Goal: Task Accomplishment & Management: Complete application form

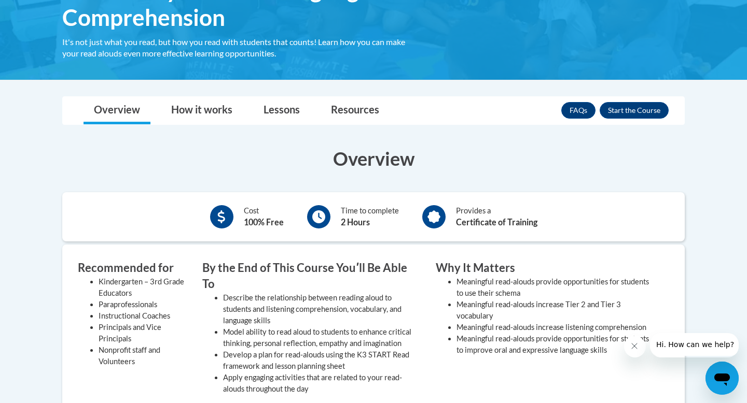
scroll to position [218, 0]
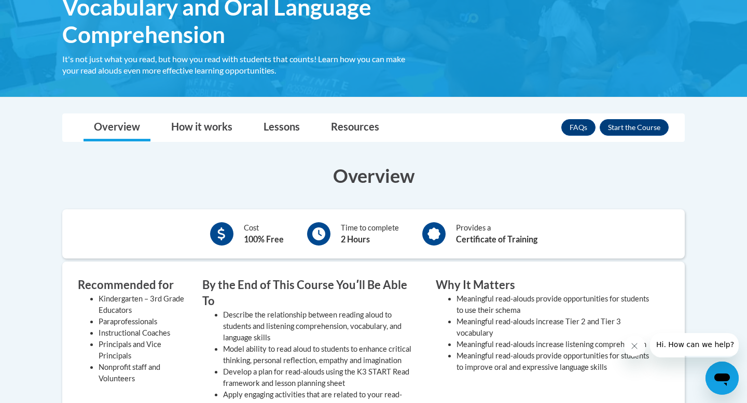
click at [225, 160] on div "Overview Cost 100% Free Time to complete 2 Hours Provides a Certificate of Trai…" at bounding box center [373, 382] width 638 height 460
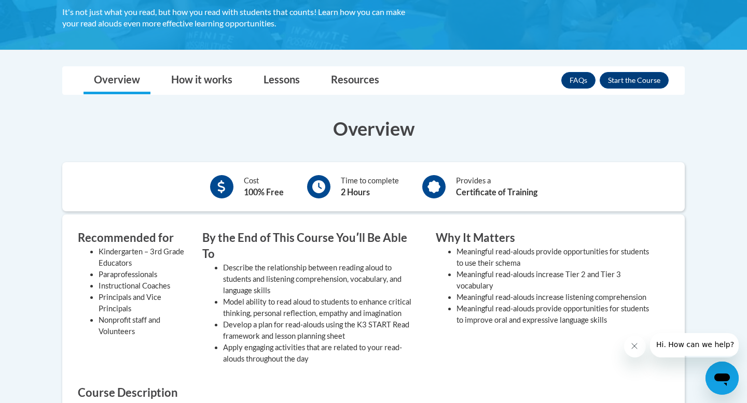
scroll to position [273, 0]
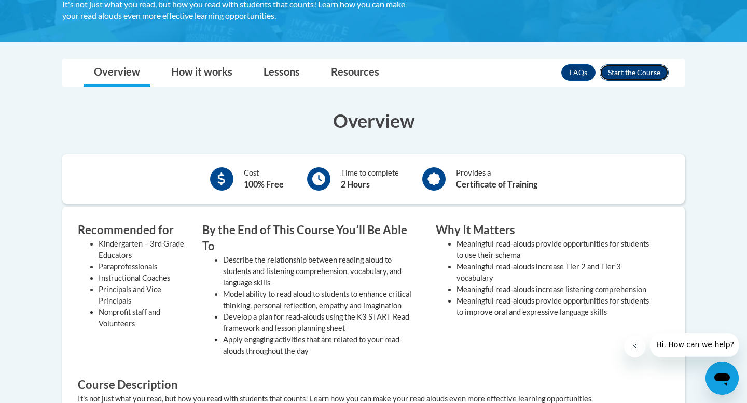
click at [637, 69] on button "Enroll" at bounding box center [633, 72] width 69 height 17
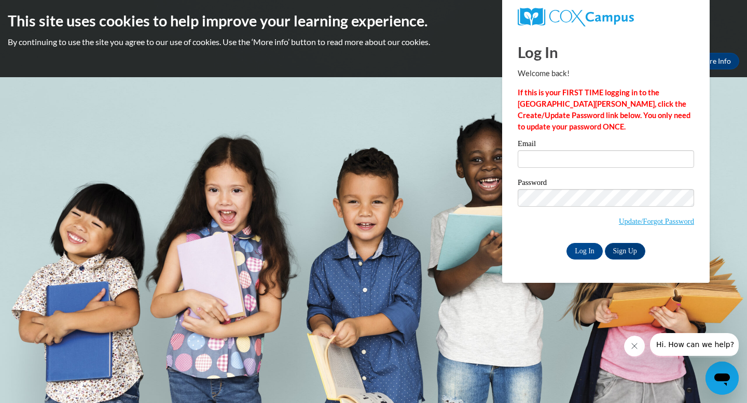
click at [592, 122] on p "If this is your FIRST TIME logging in to the [GEOGRAPHIC_DATA][PERSON_NAME], cl…" at bounding box center [605, 110] width 176 height 46
click at [659, 219] on link "Update/Forgot Password" at bounding box center [656, 221] width 75 height 8
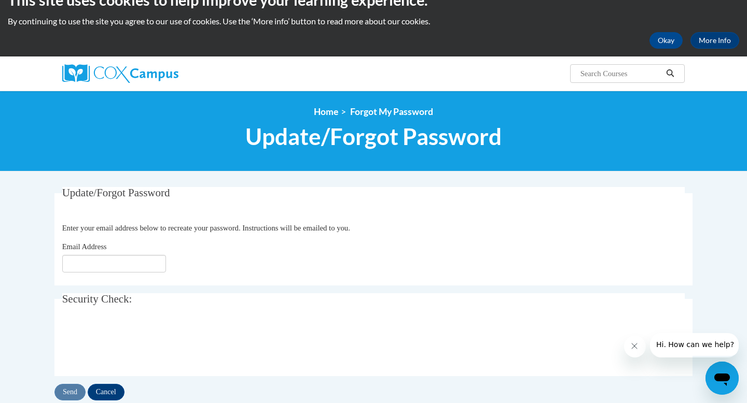
scroll to position [30, 0]
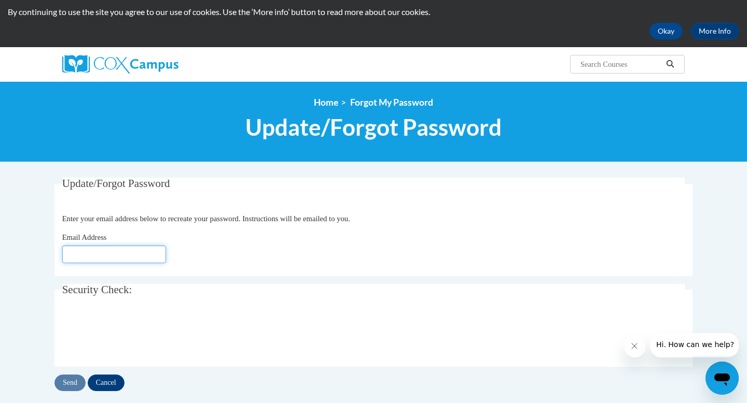
click at [144, 262] on input "Email Address" at bounding box center [114, 255] width 104 height 18
type input "jacos8682@ung.edu"
click button "Refresh captcha" at bounding box center [0, 0] width 0 height 0
click at [64, 381] on input "Send" at bounding box center [69, 383] width 31 height 17
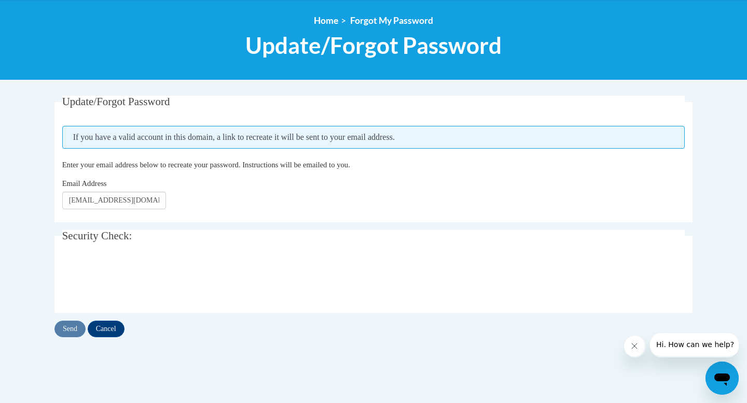
scroll to position [123, 0]
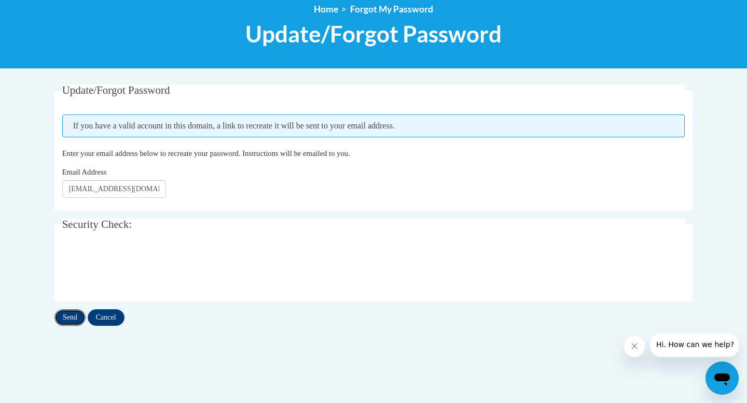
click at [71, 316] on input "Send" at bounding box center [69, 318] width 31 height 17
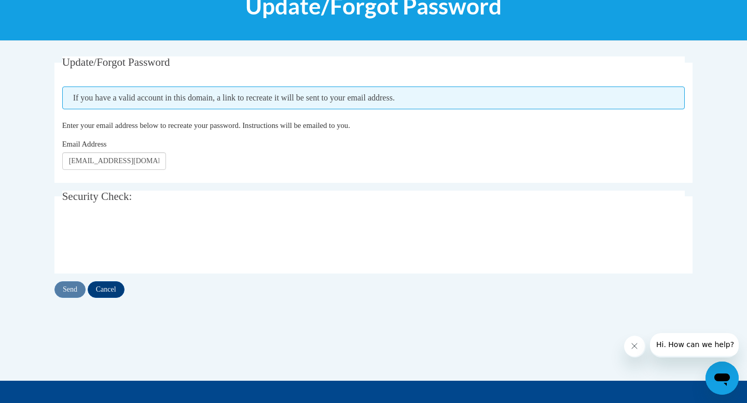
scroll to position [167, 0]
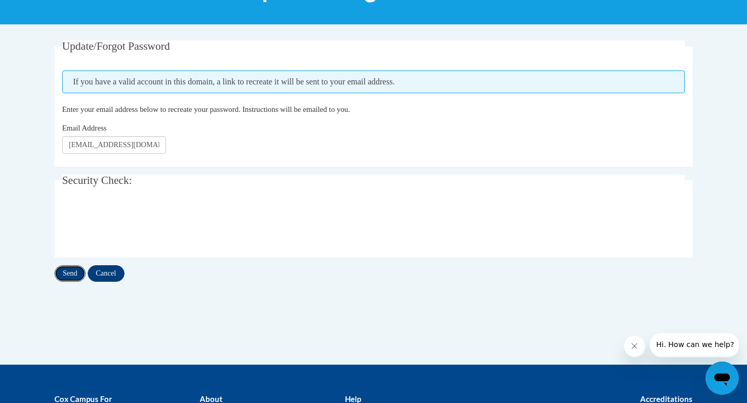
click at [71, 275] on input "Send" at bounding box center [69, 273] width 31 height 17
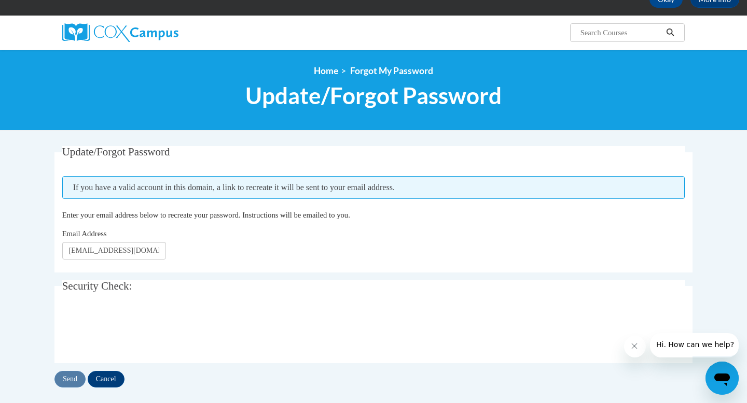
scroll to position [124, 0]
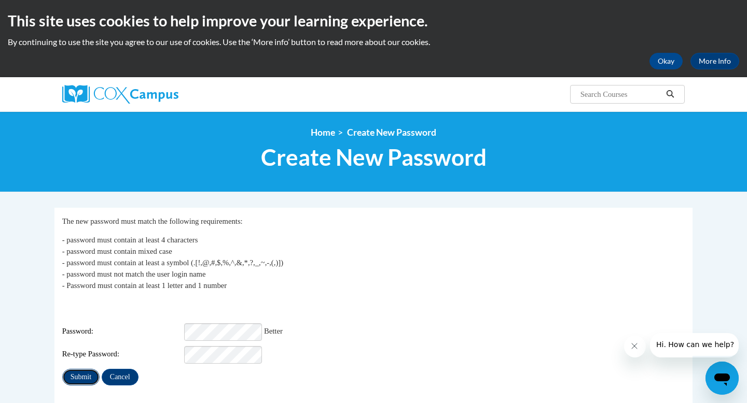
click at [88, 374] on input "Submit" at bounding box center [80, 377] width 37 height 17
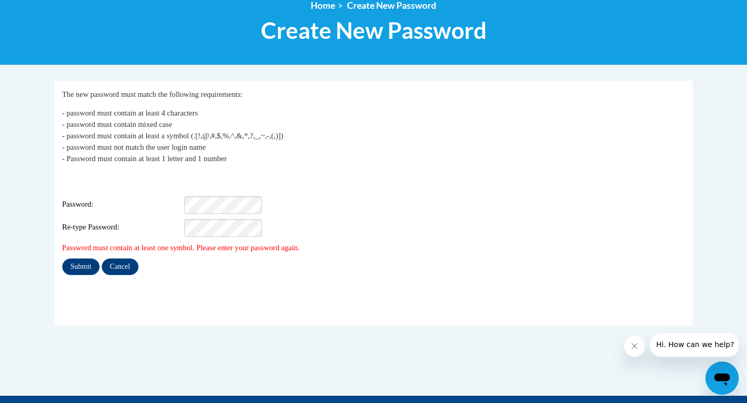
scroll to position [129, 0]
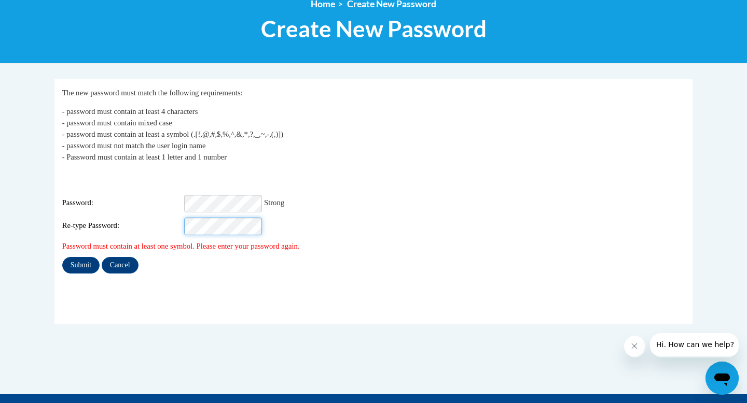
click at [62, 257] on input "Submit" at bounding box center [80, 265] width 37 height 17
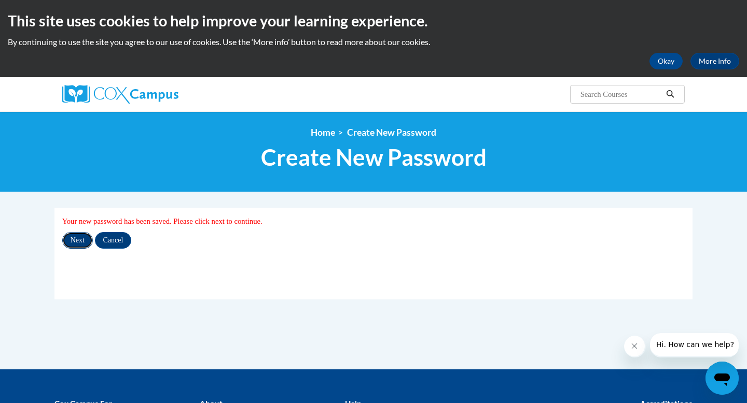
click at [85, 240] on input "Next" at bounding box center [77, 240] width 31 height 17
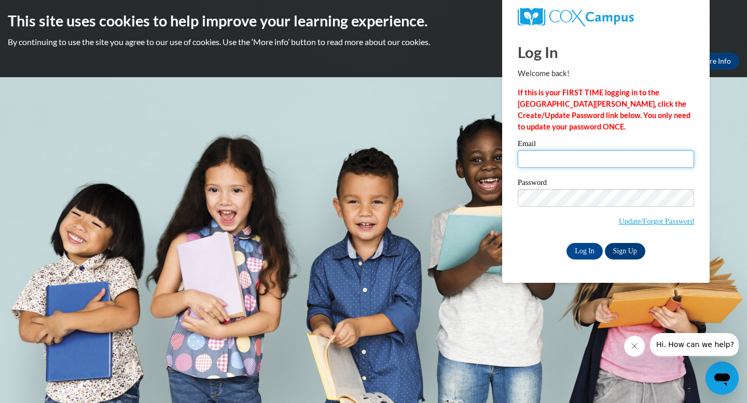
click at [574, 163] on input "Email" at bounding box center [605, 159] width 176 height 18
type input "jacos8682@ung.edu"
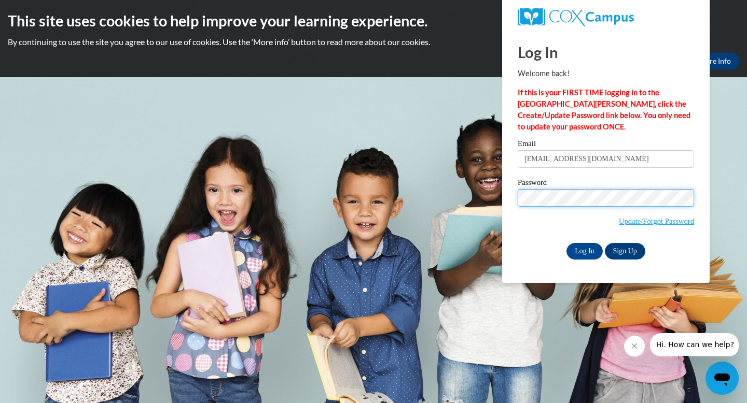
click at [566, 243] on input "Log In" at bounding box center [584, 251] width 36 height 17
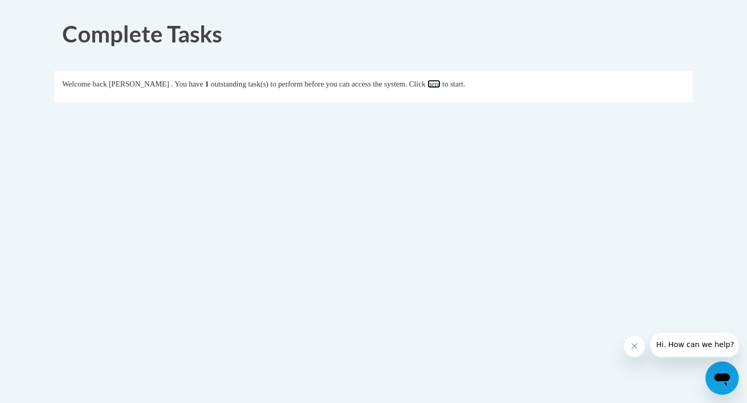
click at [440, 82] on link "here" at bounding box center [433, 84] width 13 height 8
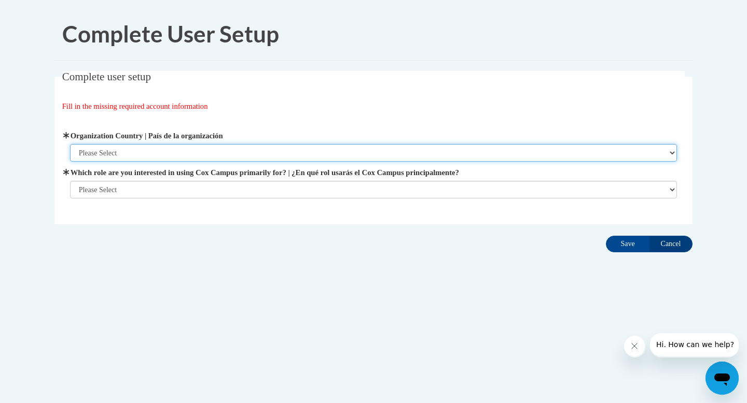
click at [401, 147] on select "Please Select [GEOGRAPHIC_DATA] | [GEOGRAPHIC_DATA] Outside of [GEOGRAPHIC_DATA…" at bounding box center [373, 153] width 607 height 18
select select "ad49bcad-a171-4b2e-b99c-48b446064914"
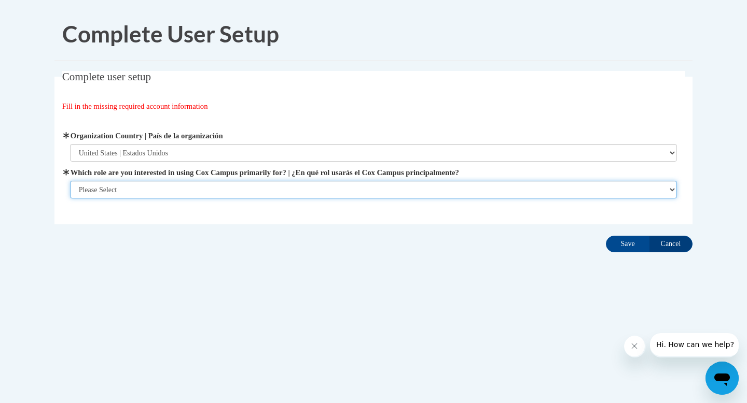
click at [386, 193] on select "Please Select College/University | Colegio/Universidad Community/Nonprofit Part…" at bounding box center [373, 190] width 607 height 18
select select "5a18ea06-2b54-4451-96f2-d152daf9eac5"
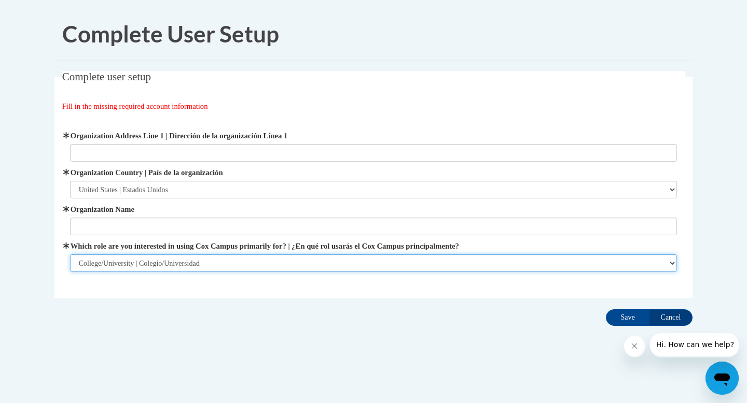
click at [561, 270] on select "Please Select College/University | Colegio/Universidad Community/Nonprofit Part…" at bounding box center [373, 264] width 607 height 18
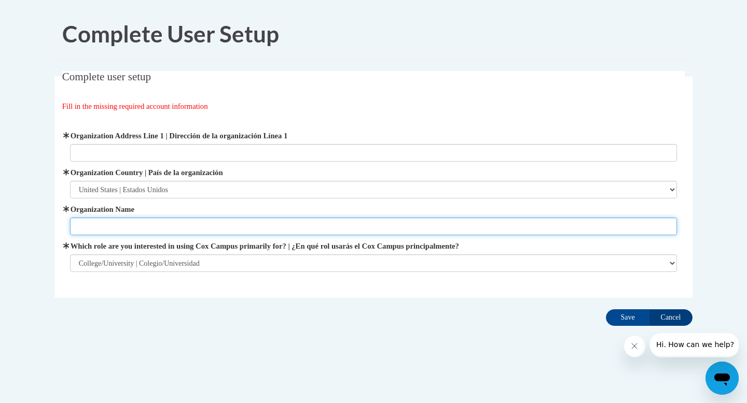
click at [353, 220] on input "Organization Name" at bounding box center [373, 227] width 607 height 18
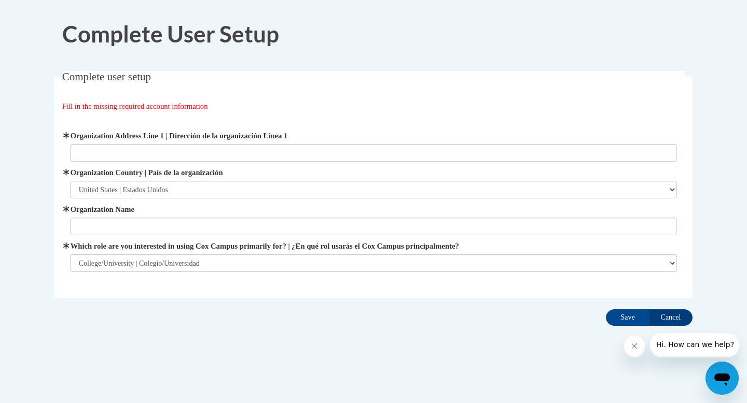
click at [146, 166] on div "Organization Address Line 1 | Dirección de la organización Línea 1 Organization…" at bounding box center [373, 201] width 607 height 142
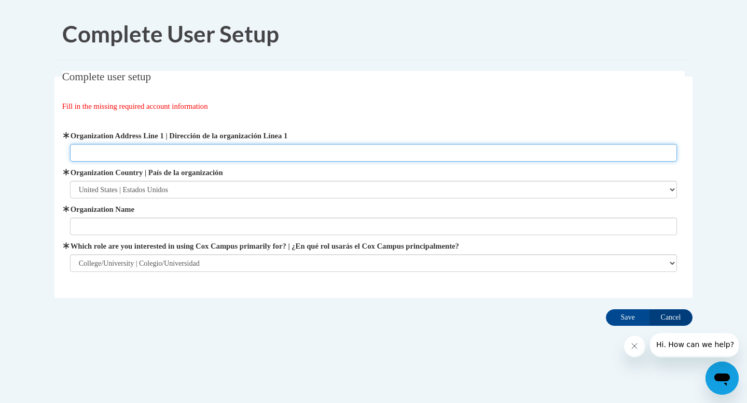
click at [141, 148] on input "Organization Address Line 1 | Dirección de la organización Línea 1" at bounding box center [373, 153] width 607 height 18
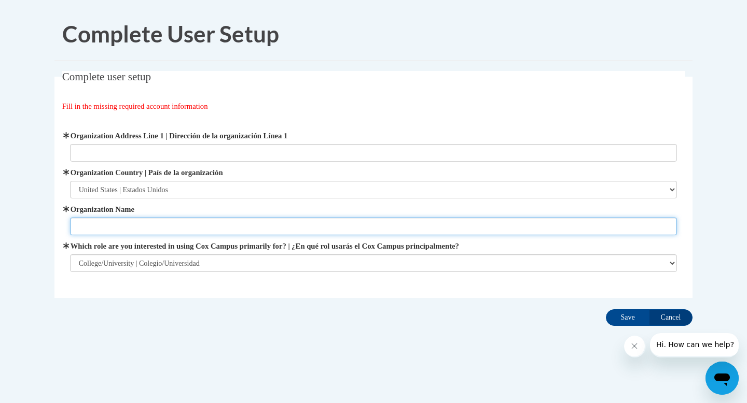
click at [125, 221] on input "Organization Name" at bounding box center [373, 227] width 607 height 18
type input "[GEOGRAPHIC_DATA][US_STATE]"
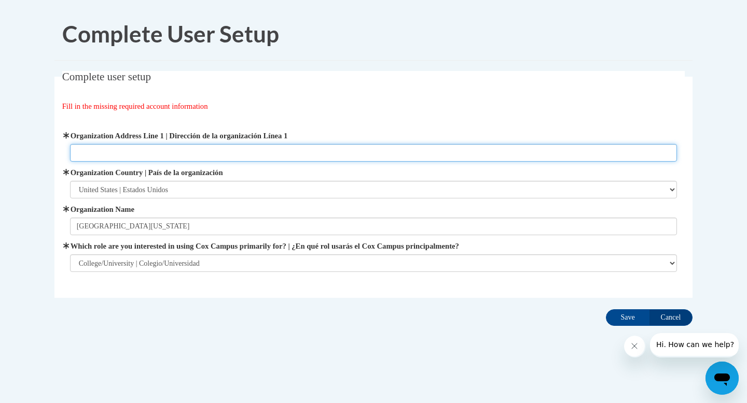
click at [172, 150] on input "Organization Address Line 1 | Dirección de la organización Línea 1" at bounding box center [373, 153] width 607 height 18
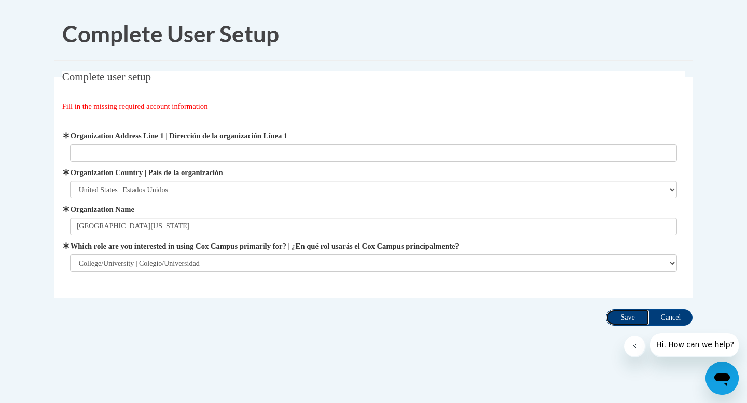
click at [642, 314] on input "Save" at bounding box center [628, 318] width 44 height 17
click at [667, 322] on input "Cancel" at bounding box center [671, 318] width 44 height 17
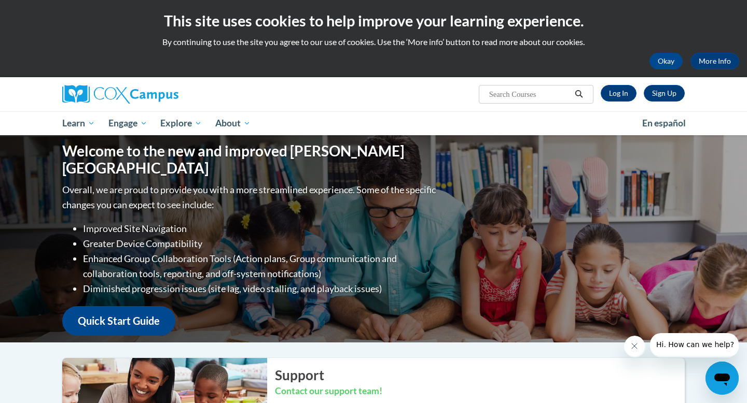
click at [618, 85] on div "Sign Up Log In Search Search..." at bounding box center [479, 90] width 425 height 26
click at [612, 96] on link "Log In" at bounding box center [618, 93] width 36 height 17
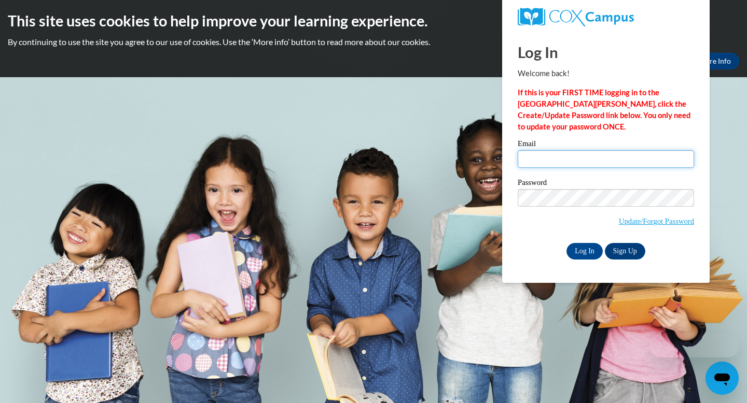
click at [556, 157] on input "Email" at bounding box center [605, 159] width 176 height 18
type input "[EMAIL_ADDRESS][DOMAIN_NAME]"
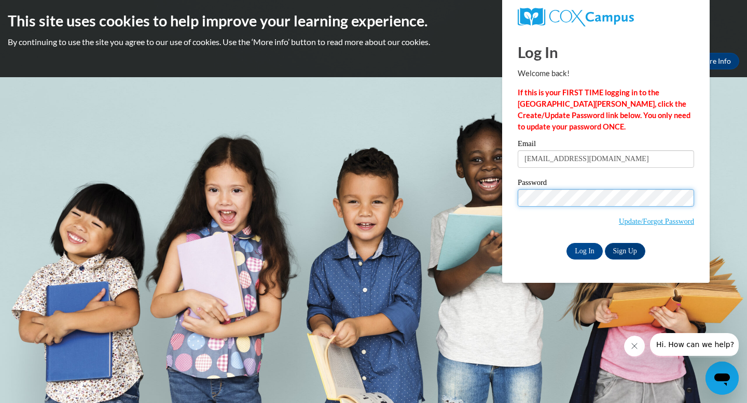
click at [566, 243] on input "Log In" at bounding box center [584, 251] width 36 height 17
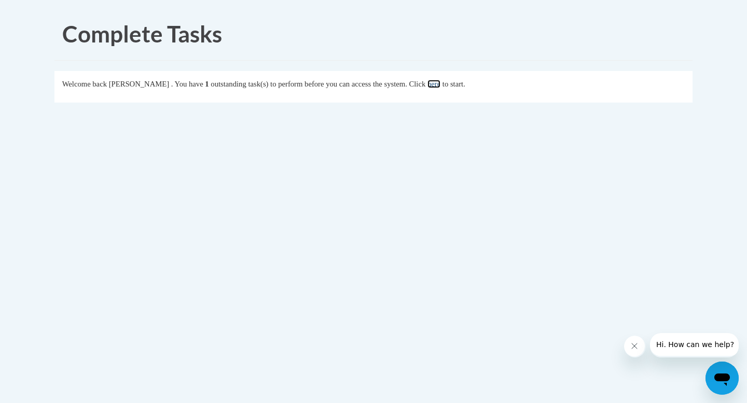
click at [440, 83] on link "here" at bounding box center [433, 84] width 13 height 8
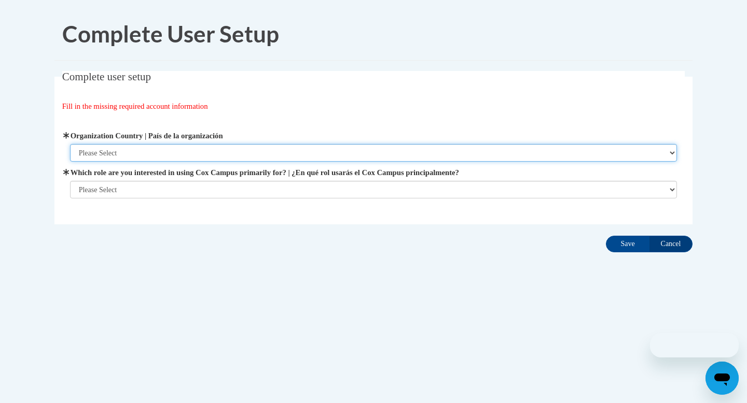
click at [218, 152] on select "Please Select [GEOGRAPHIC_DATA] | [GEOGRAPHIC_DATA] Outside of [GEOGRAPHIC_DATA…" at bounding box center [373, 153] width 607 height 18
select select "ad49bcad-a171-4b2e-b99c-48b446064914"
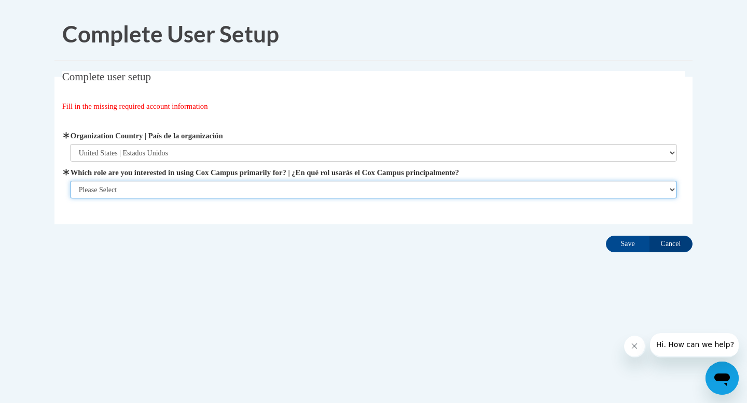
click at [207, 194] on select "Please Select College/University | Colegio/Universidad Community/Nonprofit Part…" at bounding box center [373, 190] width 607 height 18
select select "5a18ea06-2b54-4451-96f2-d152daf9eac5"
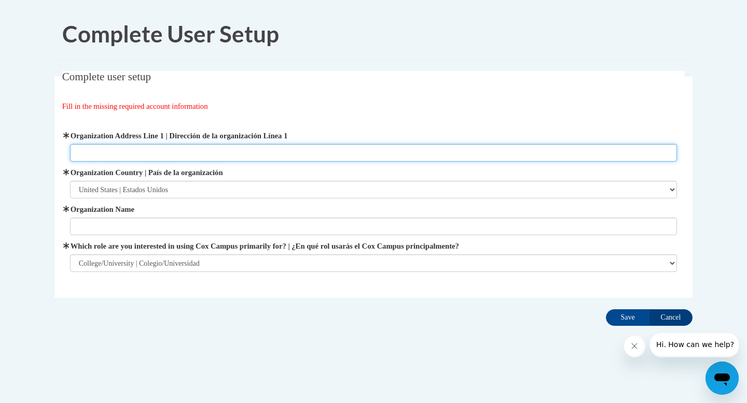
click at [530, 160] on input "Organization Address Line 1 | Dirección de la organización Línea 1" at bounding box center [373, 153] width 607 height 18
paste input "82 College Cir, Dahlonega, GA 30597"
type input "82 College Cir, Dahlonega, GA 30597"
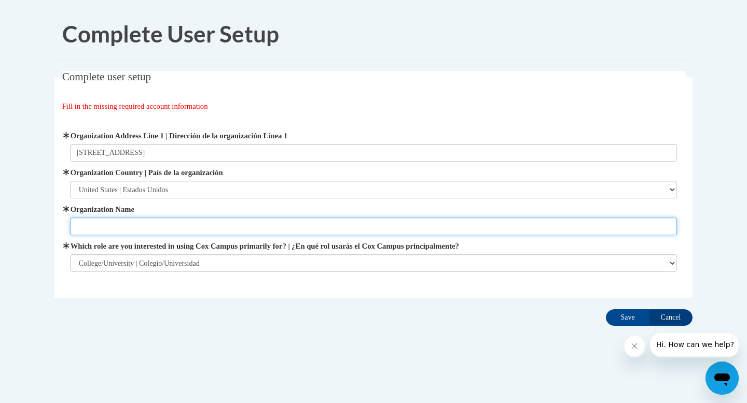
click at [198, 219] on input "Organization Name" at bounding box center [373, 227] width 607 height 18
type input "University Of North Georgia"
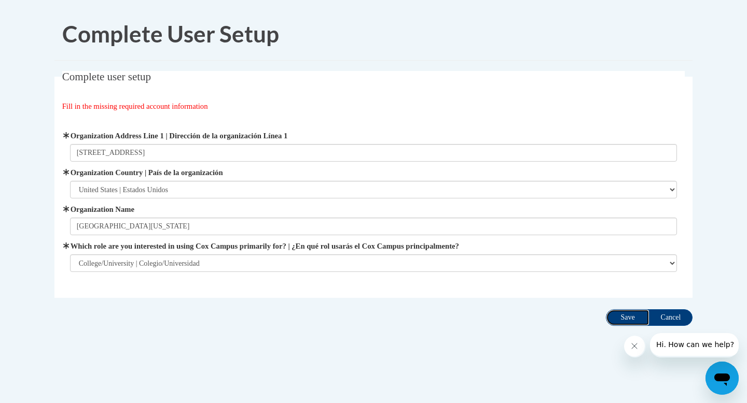
click at [619, 321] on input "Save" at bounding box center [628, 318] width 44 height 17
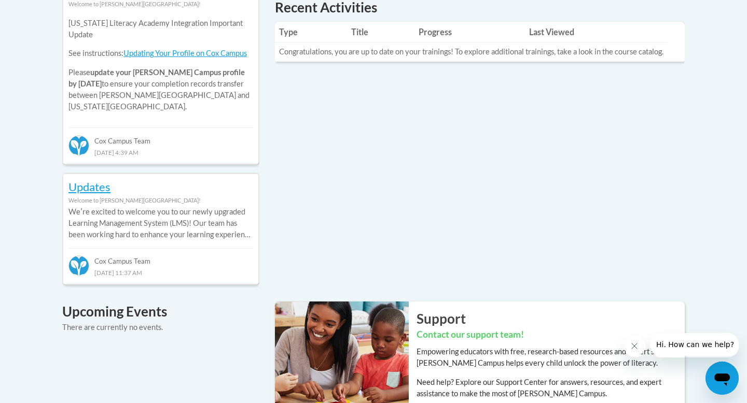
scroll to position [509, 0]
